Goal: Task Accomplishment & Management: Manage account settings

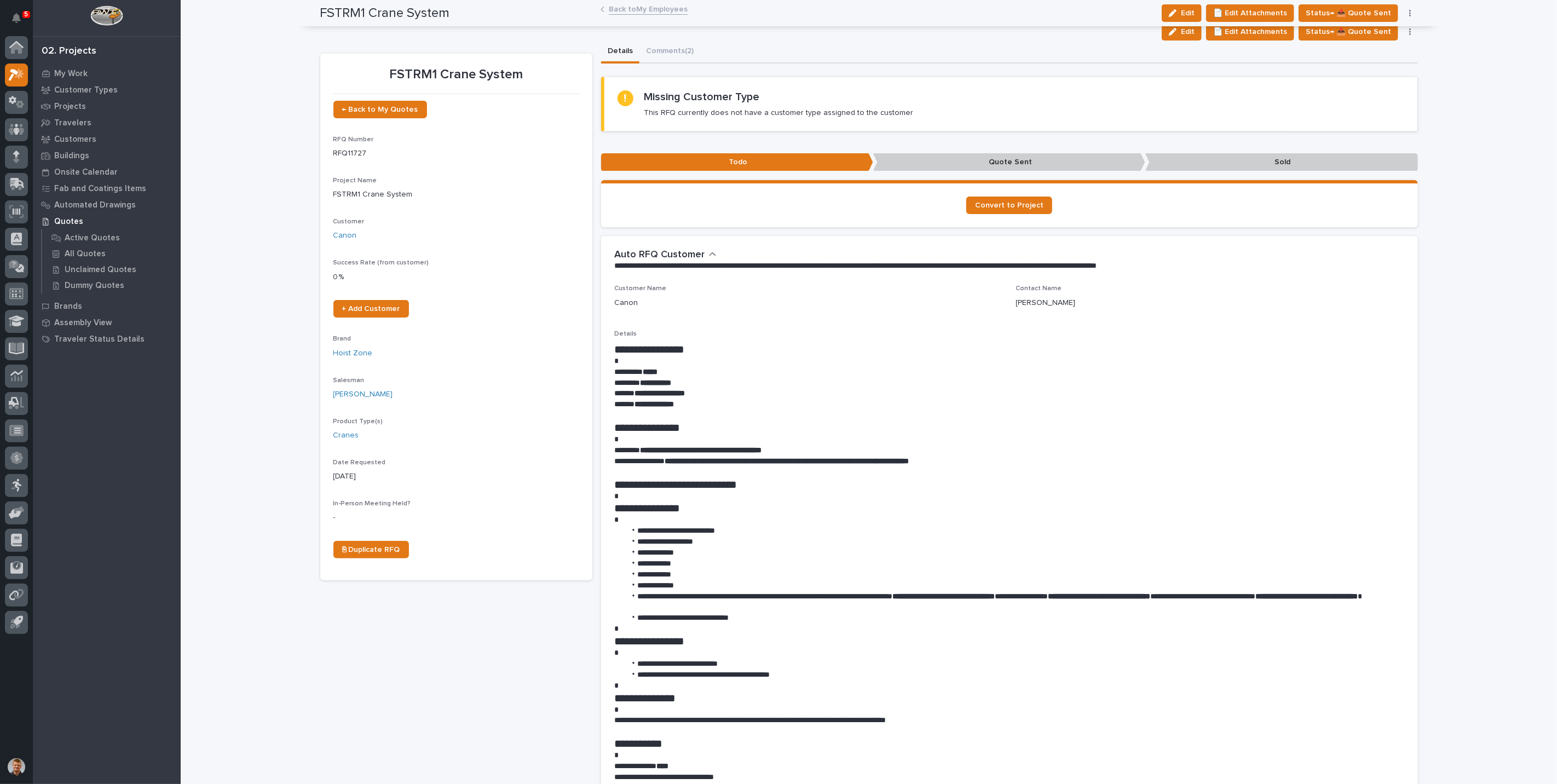
scroll to position [243, 0]
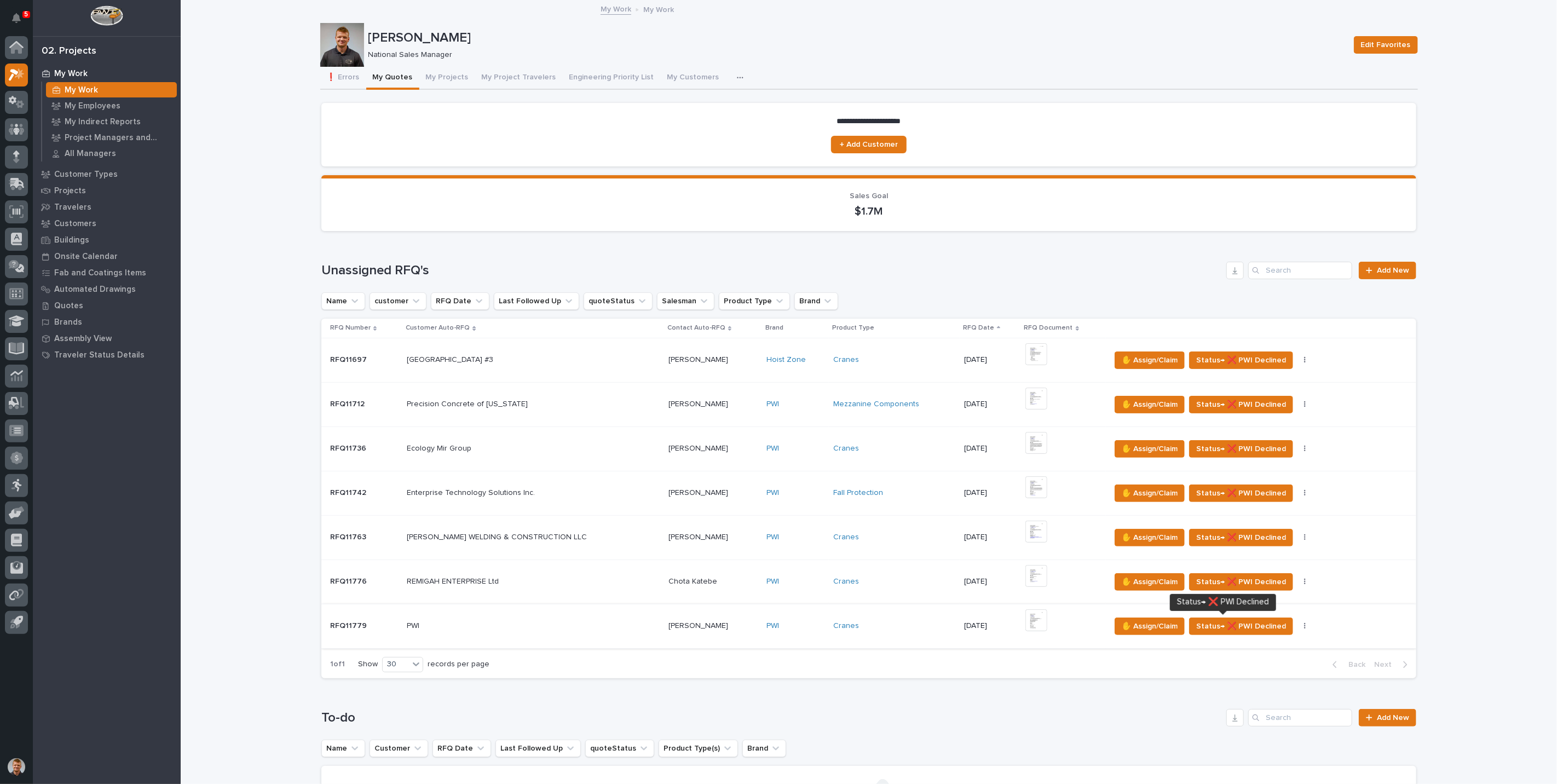
click at [1305, 624] on icon "button" at bounding box center [1305, 626] width 1 height 6
click at [595, 621] on p at bounding box center [533, 626] width 253 height 9
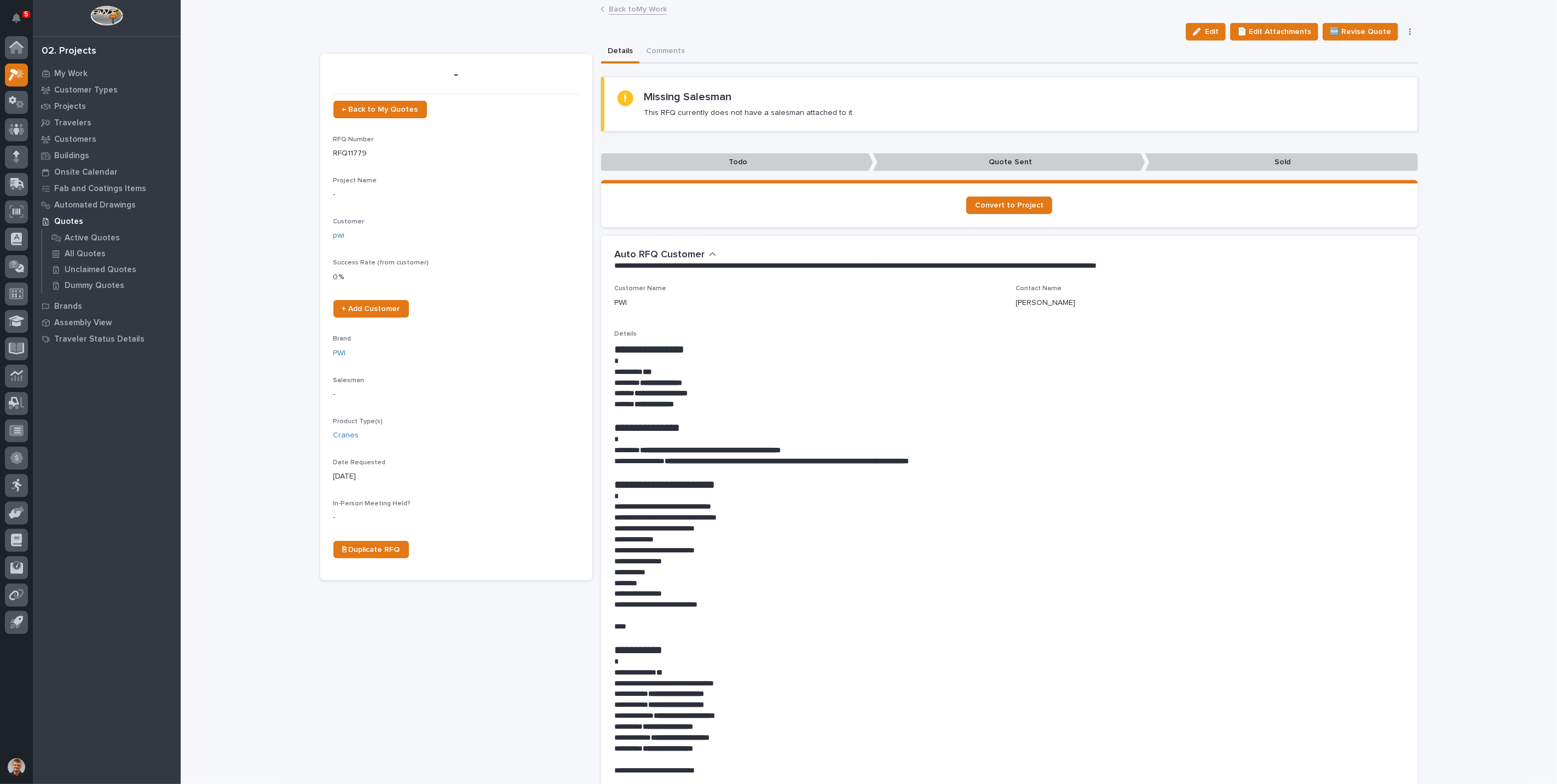
click at [1409, 28] on icon "button" at bounding box center [1410, 31] width 2 height 8
click at [1344, 120] on span "Delete" at bounding box center [1345, 124] width 24 height 10
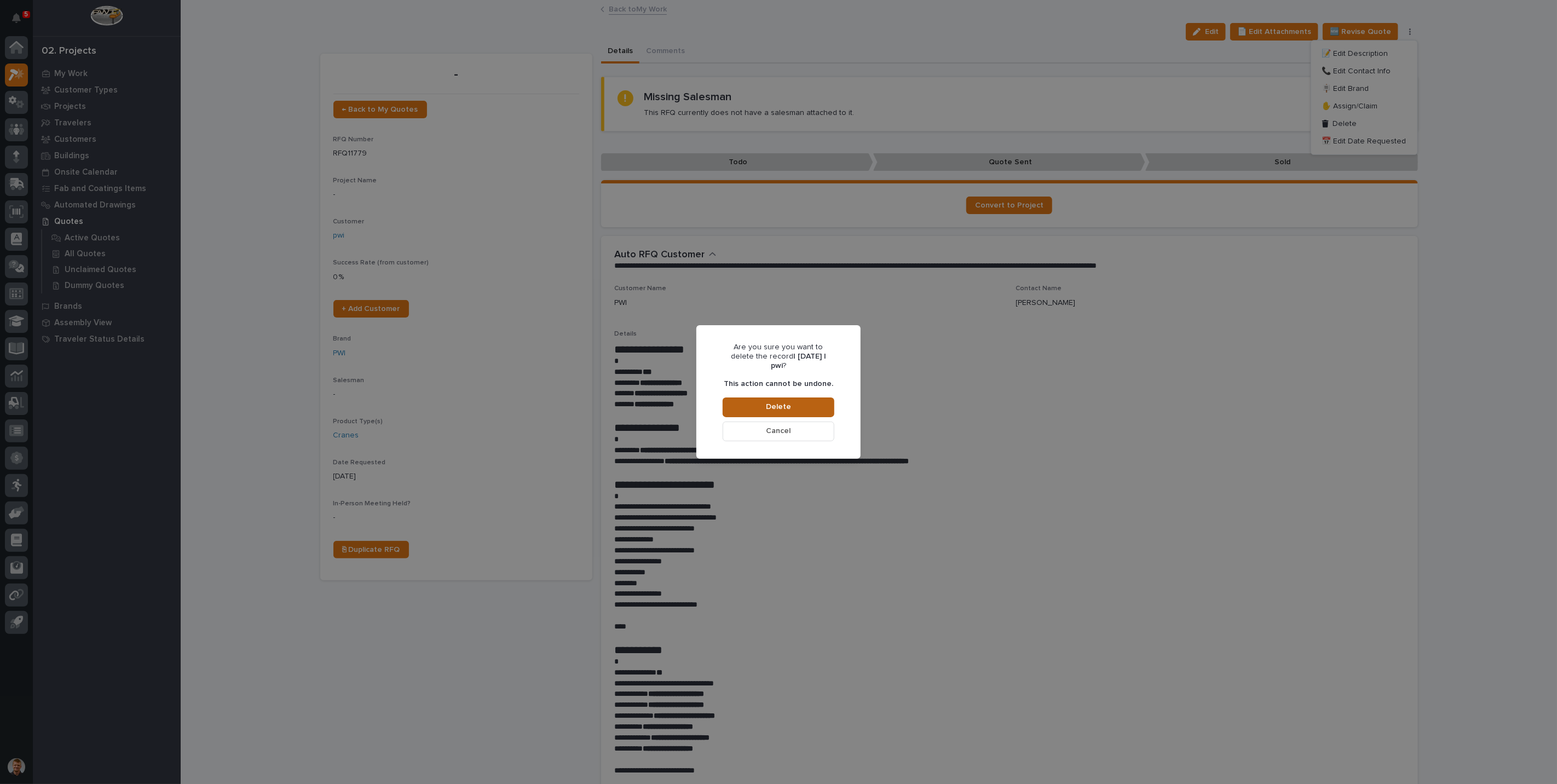
click at [818, 402] on button "Delete" at bounding box center [778, 408] width 112 height 20
